Goal: Information Seeking & Learning: Learn about a topic

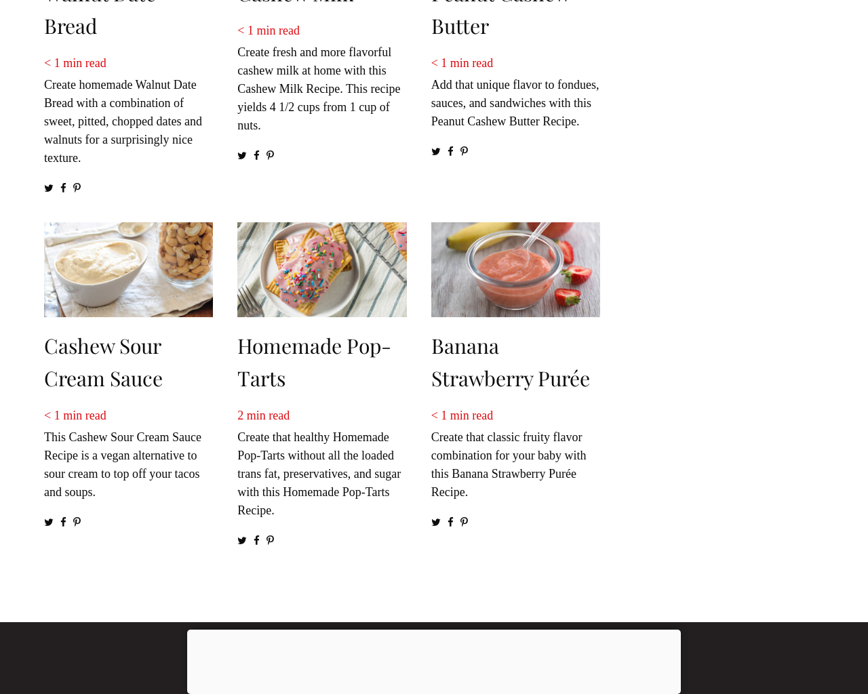
scroll to position [1735, 0]
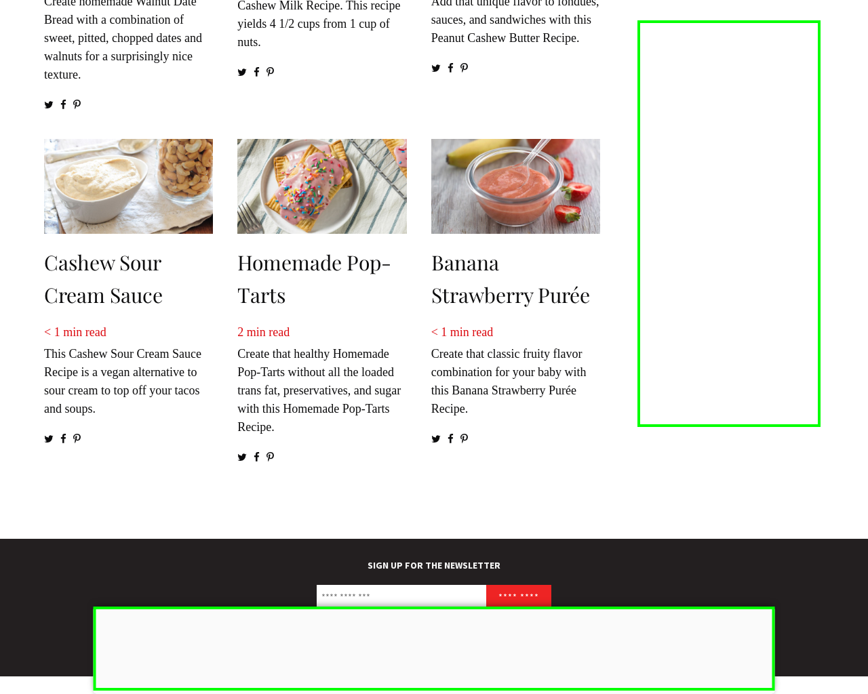
scroll to position [1787, 0]
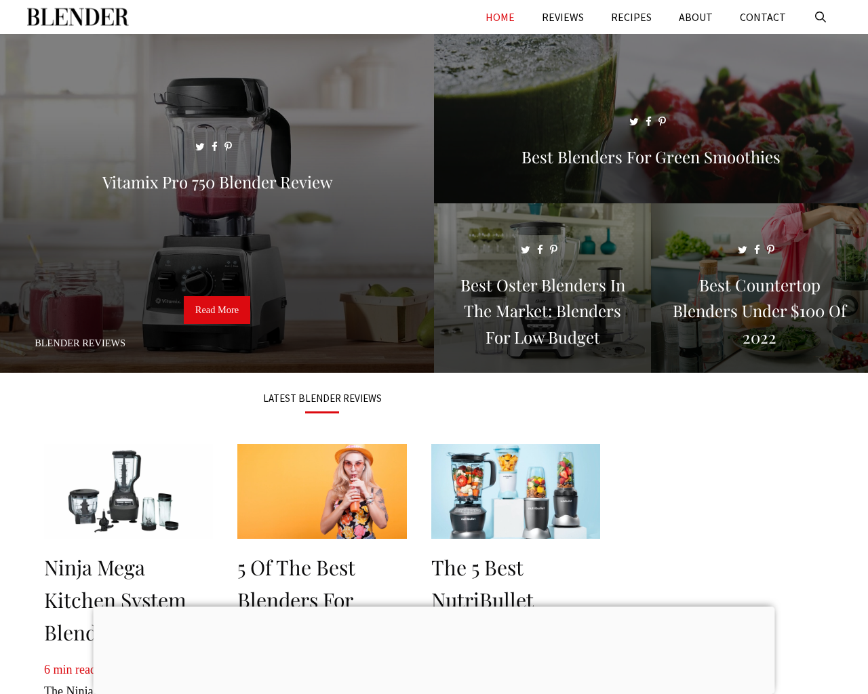
scroll to position [1551, 0]
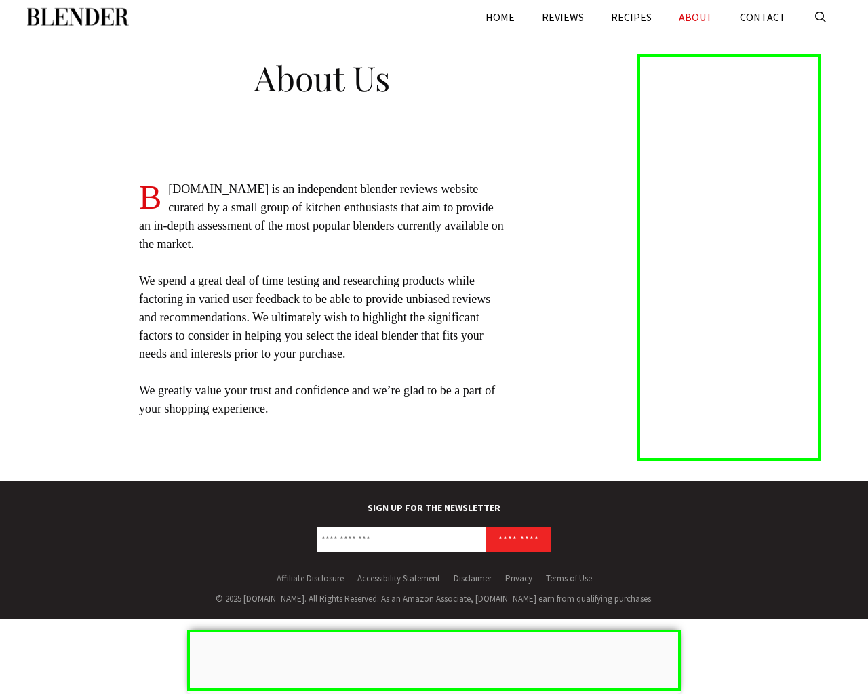
scroll to position [6, 0]
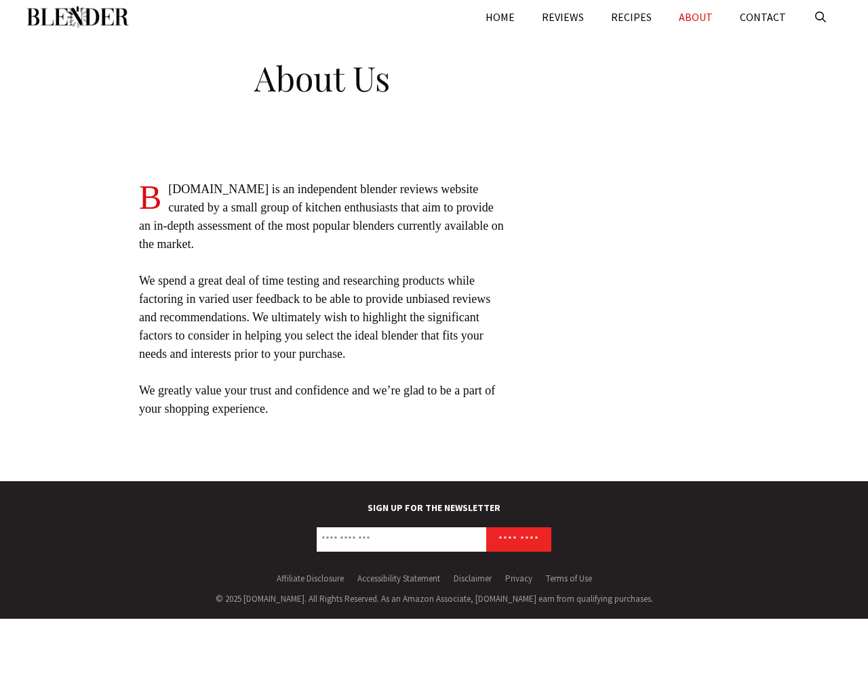
scroll to position [6, 0]
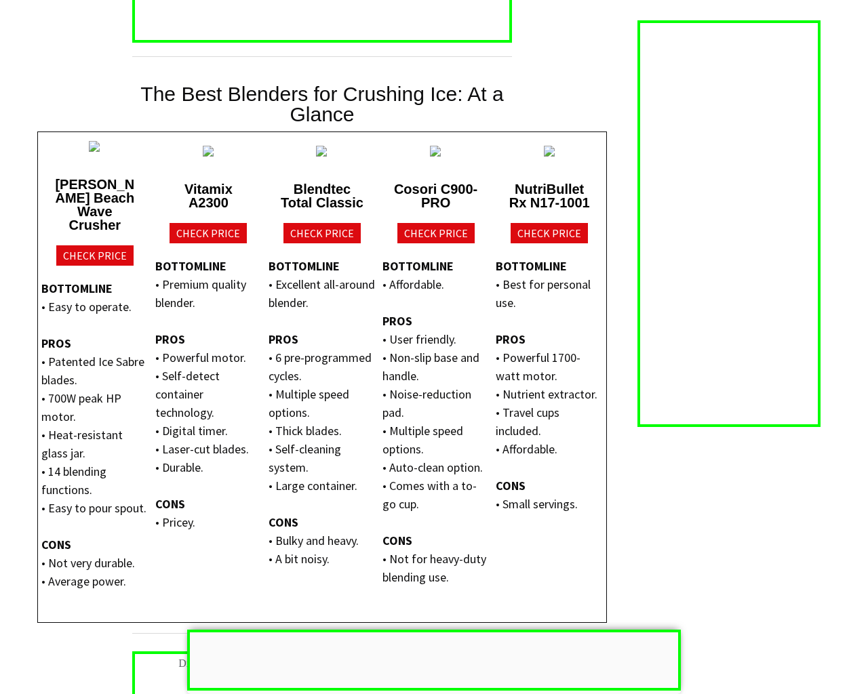
scroll to position [2082, 0]
